Goal: Task Accomplishment & Management: Manage account settings

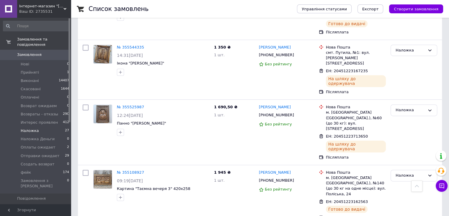
scroll to position [355, 0]
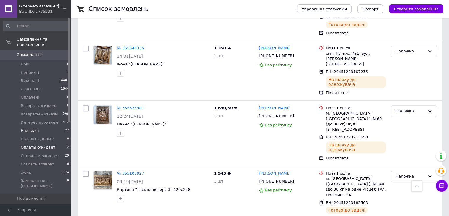
click at [40, 144] on span "Оплаты ожидает" at bounding box center [38, 146] width 35 height 5
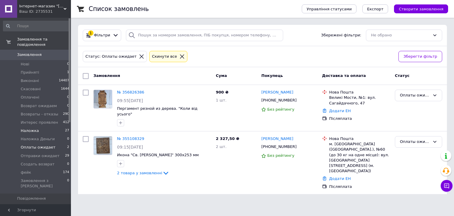
click at [32, 128] on span "Наложка" at bounding box center [30, 130] width 18 height 5
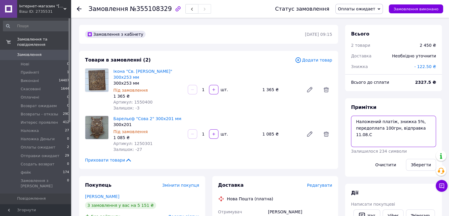
click at [431, 127] on textarea "Наложений платіж, знижка 5%, передоплата 100грн, відправка 11.08.С" at bounding box center [393, 131] width 85 height 31
type textarea "Наложений платіж, знижка 5%, передоплата 100грн, відправка 11.08.С Оплатив 2328…"
drag, startPoint x: 421, startPoint y: 168, endPoint x: 382, endPoint y: 172, distance: 39.2
click at [421, 168] on button "Зберегти" at bounding box center [421, 165] width 30 height 12
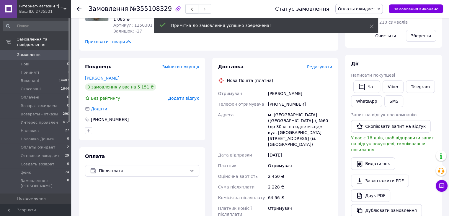
scroll to position [7, 0]
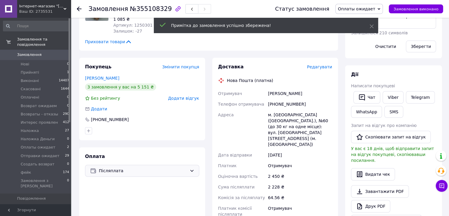
click at [124, 170] on span "Післяплата" at bounding box center [143, 170] width 88 height 6
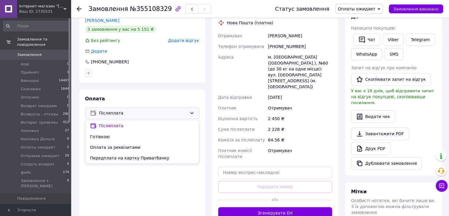
scroll to position [177, 0]
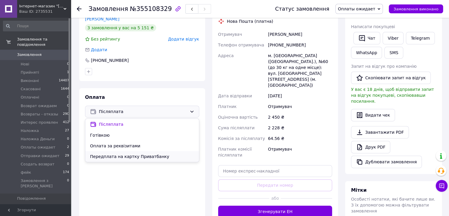
click at [152, 156] on span "Передплата на картку Приватбанку" at bounding box center [142, 156] width 104 height 6
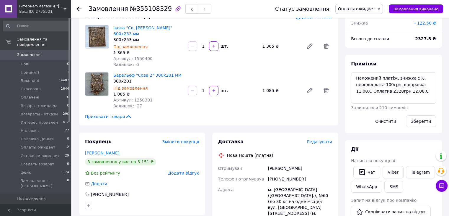
scroll to position [118, 0]
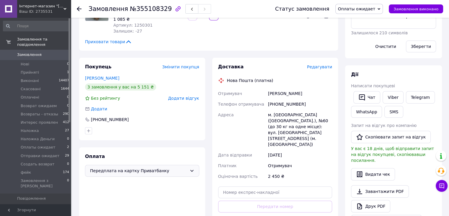
click at [365, 9] on span "Оплаты ожидает" at bounding box center [357, 8] width 38 height 5
click at [359, 50] on li "Отправки ожидает" at bounding box center [359, 49] width 47 height 9
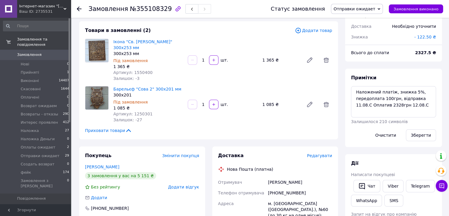
scroll to position [148, 0]
